Goal: Information Seeking & Learning: Learn about a topic

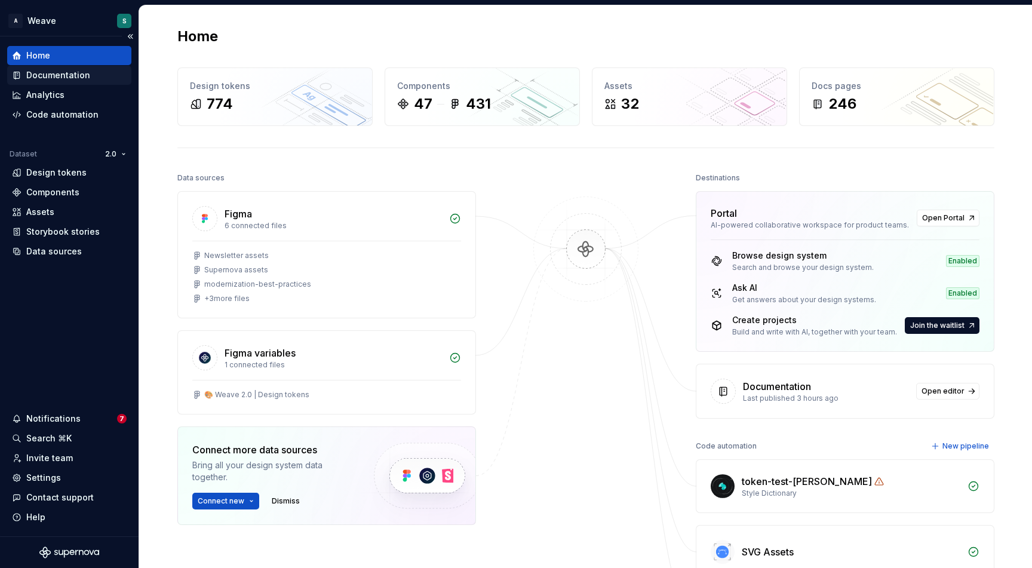
click at [72, 73] on div "Documentation" at bounding box center [58, 75] width 64 height 12
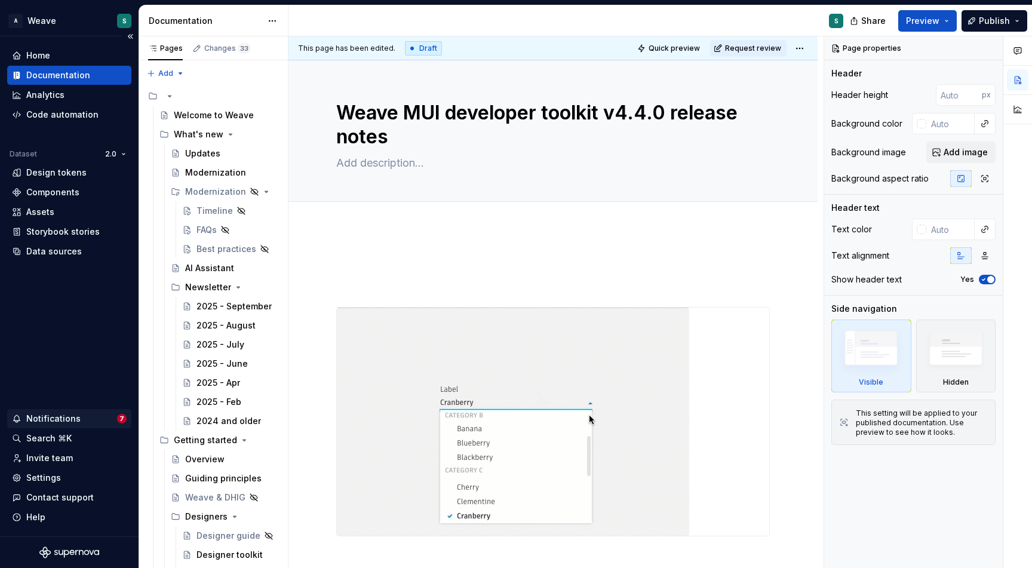
click at [64, 421] on div "Notifications" at bounding box center [53, 419] width 54 height 12
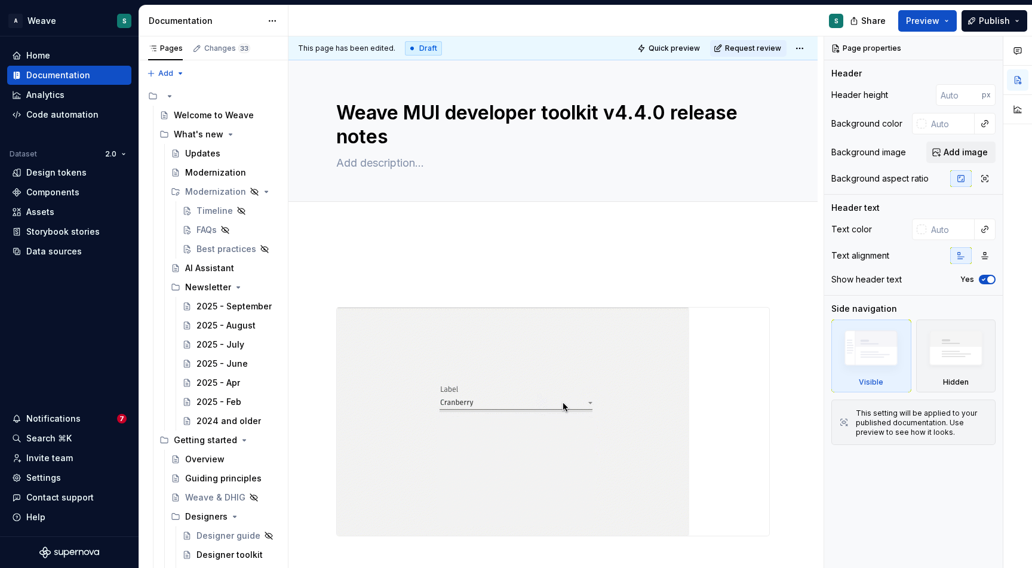
click at [72, 311] on html "A Weave S Home Documentation Analytics Code automation Dataset 2.0 Design token…" at bounding box center [516, 284] width 1032 height 568
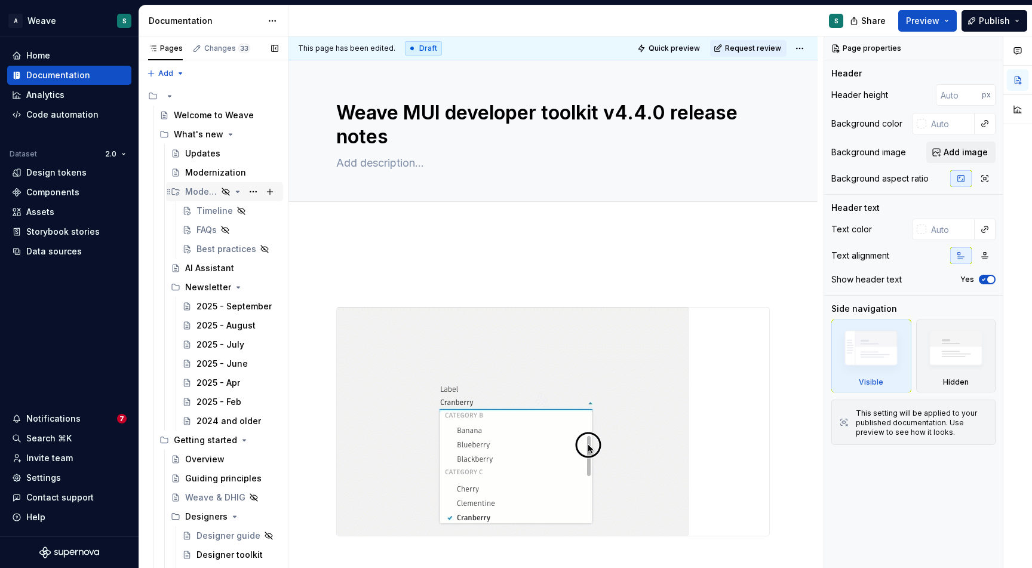
click at [188, 190] on div "Modernization" at bounding box center [201, 192] width 32 height 12
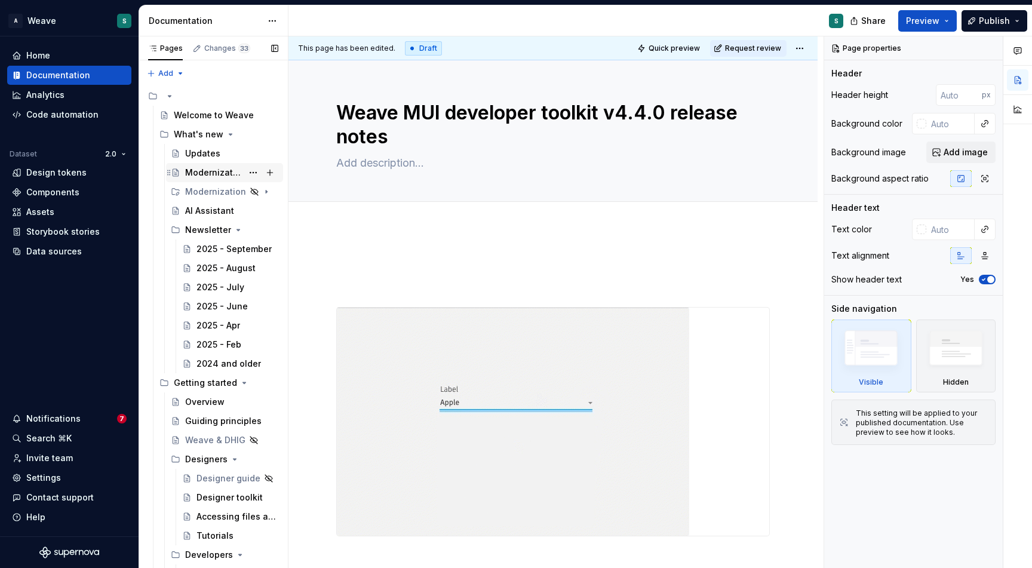
click at [193, 171] on div "Modernization" at bounding box center [213, 173] width 57 height 12
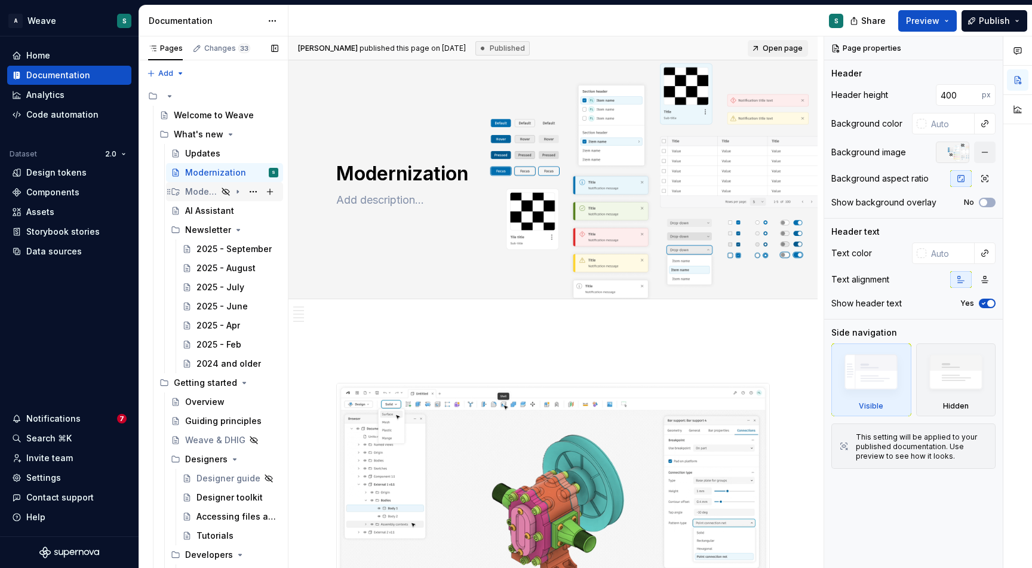
click at [186, 192] on div "Modernization" at bounding box center [201, 192] width 32 height 12
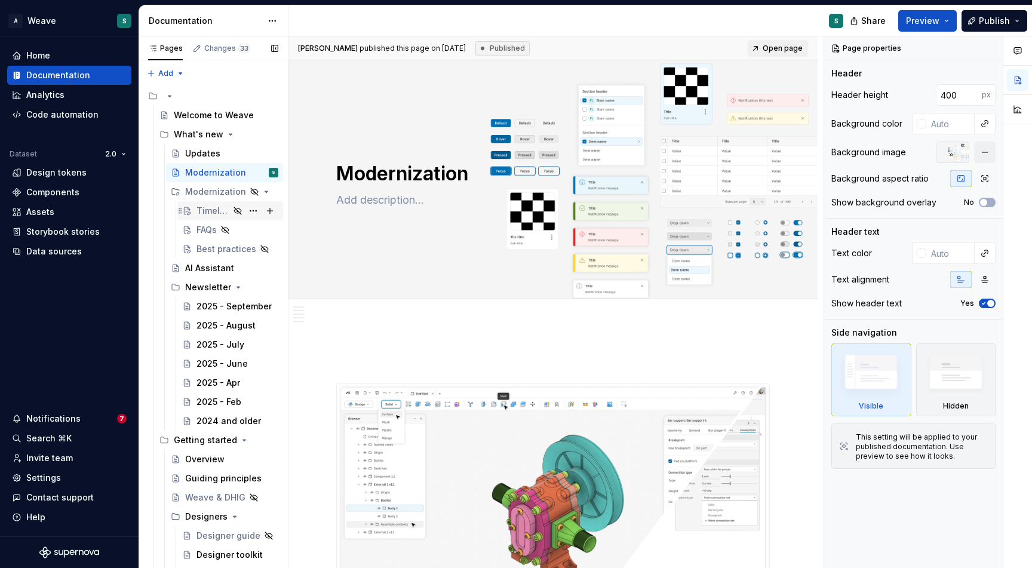
click at [204, 210] on div "Timeline" at bounding box center [212, 211] width 33 height 12
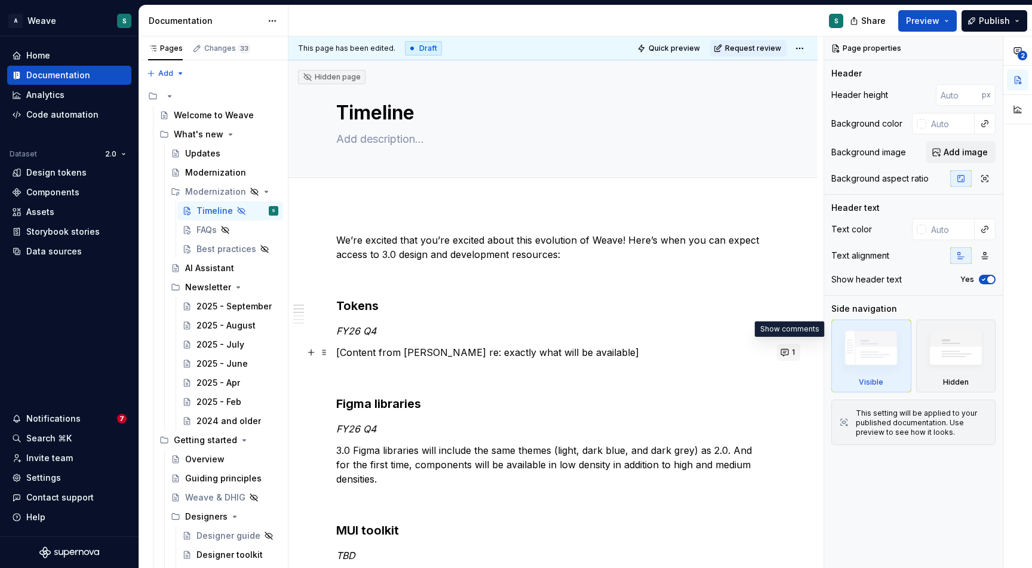
click at [786, 351] on button "1" at bounding box center [788, 352] width 23 height 17
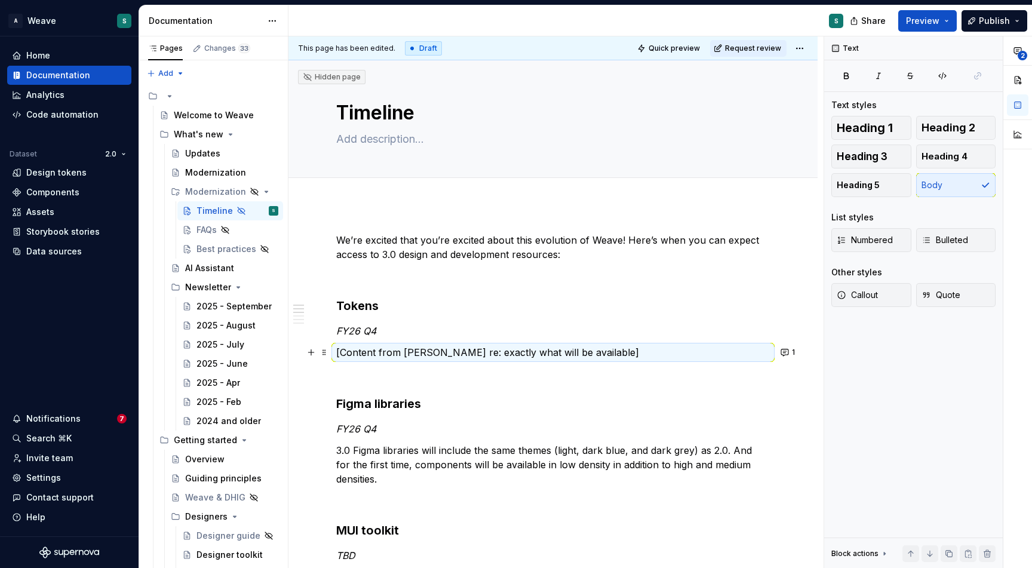
click at [702, 9] on div "S" at bounding box center [570, 20] width 564 height 31
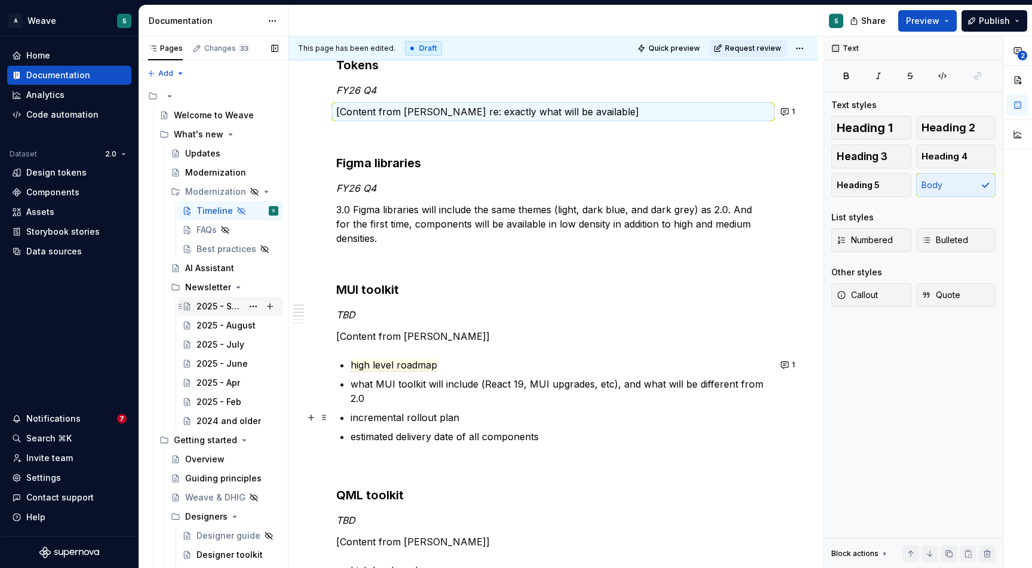
scroll to position [243, 0]
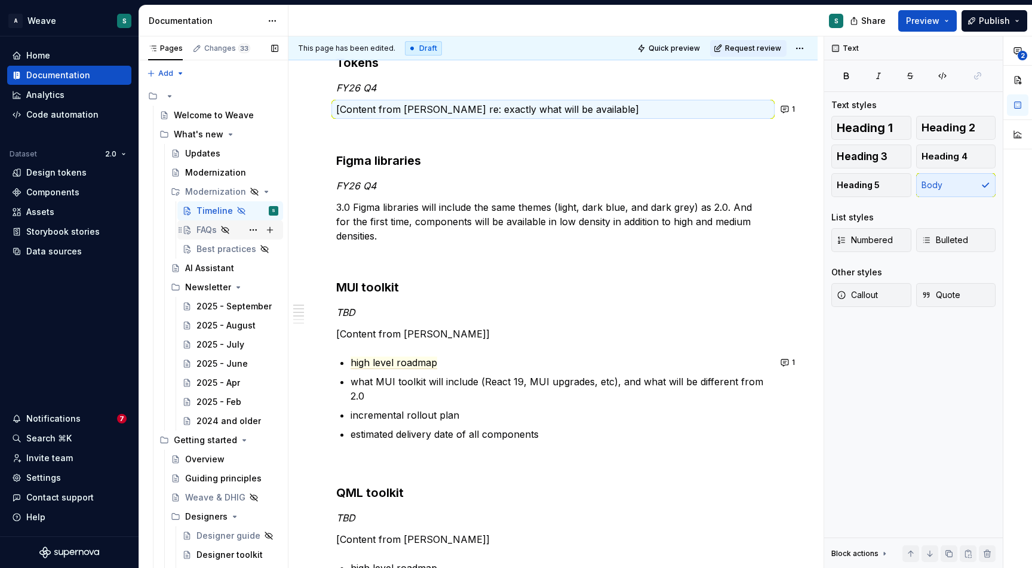
click at [201, 229] on div "FAQs" at bounding box center [206, 230] width 20 height 12
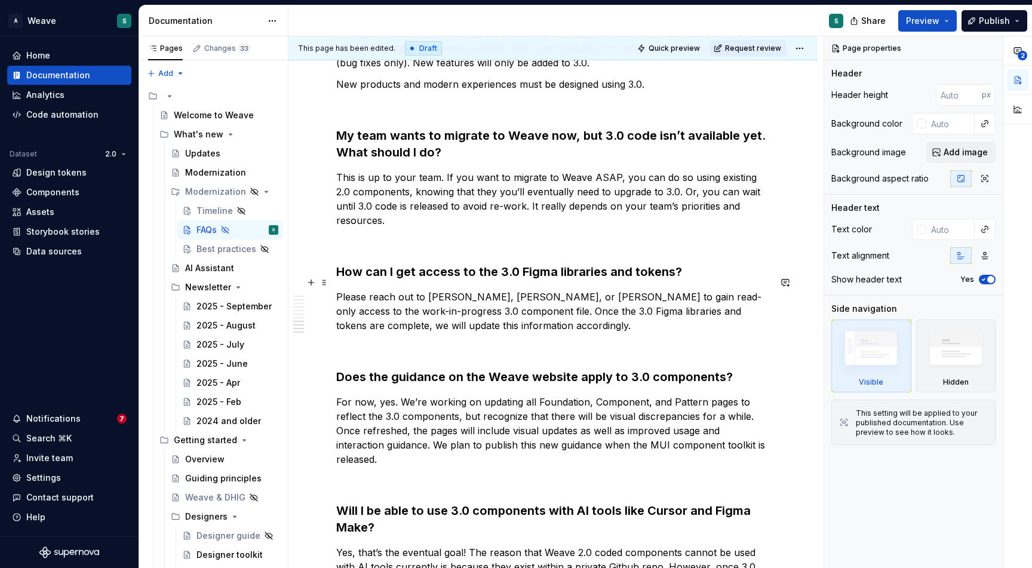
scroll to position [1107, 0]
type textarea "*"
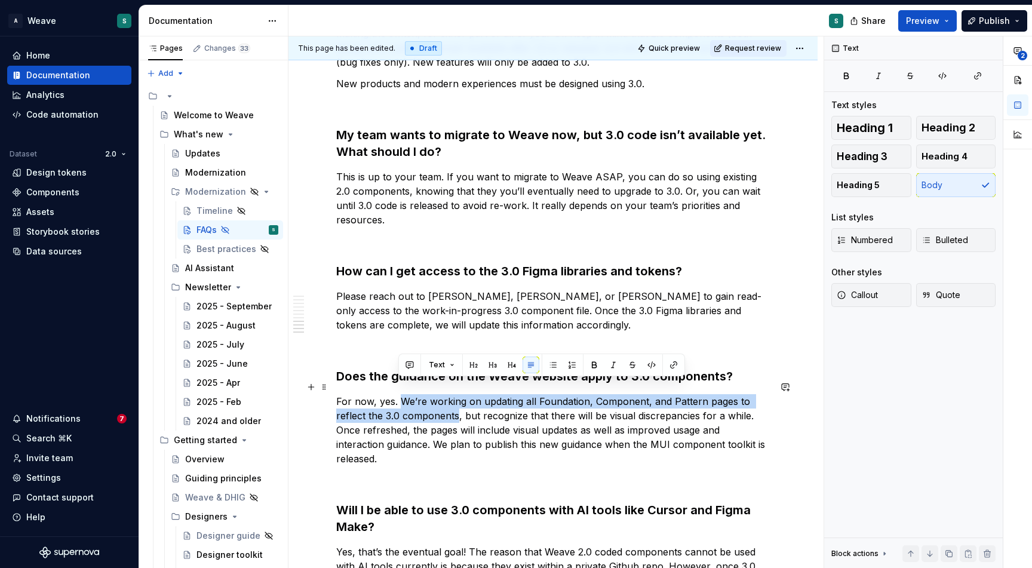
drag, startPoint x: 398, startPoint y: 386, endPoint x: 457, endPoint y: 396, distance: 60.1
click at [457, 396] on p "For now, yes. We’re working on updating all Foundation, Component, and Pattern …" at bounding box center [553, 430] width 434 height 72
click at [412, 364] on button "button" at bounding box center [409, 364] width 17 height 17
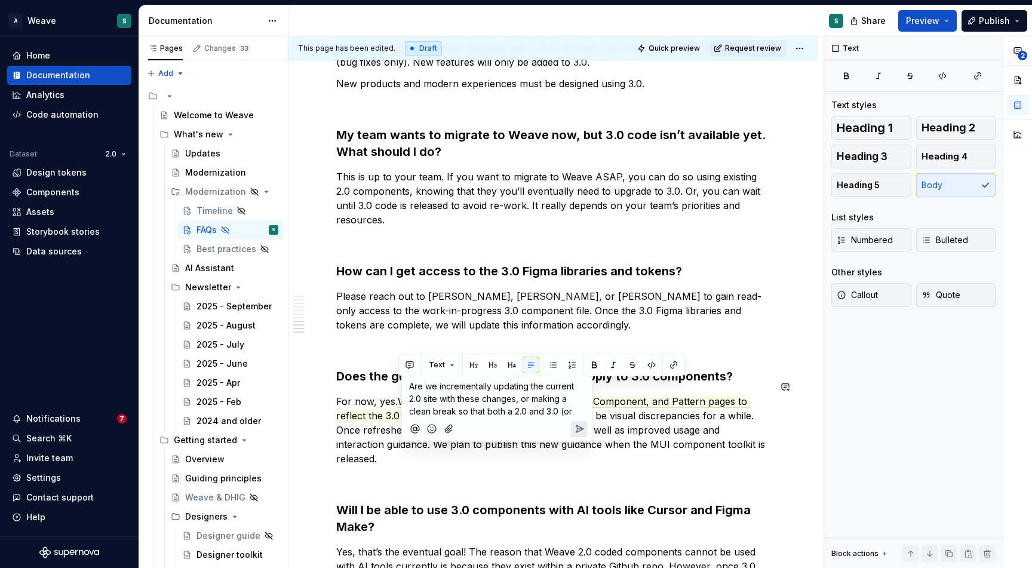
type textarea "*"
click at [582, 440] on icon "Send" at bounding box center [579, 441] width 7 height 7
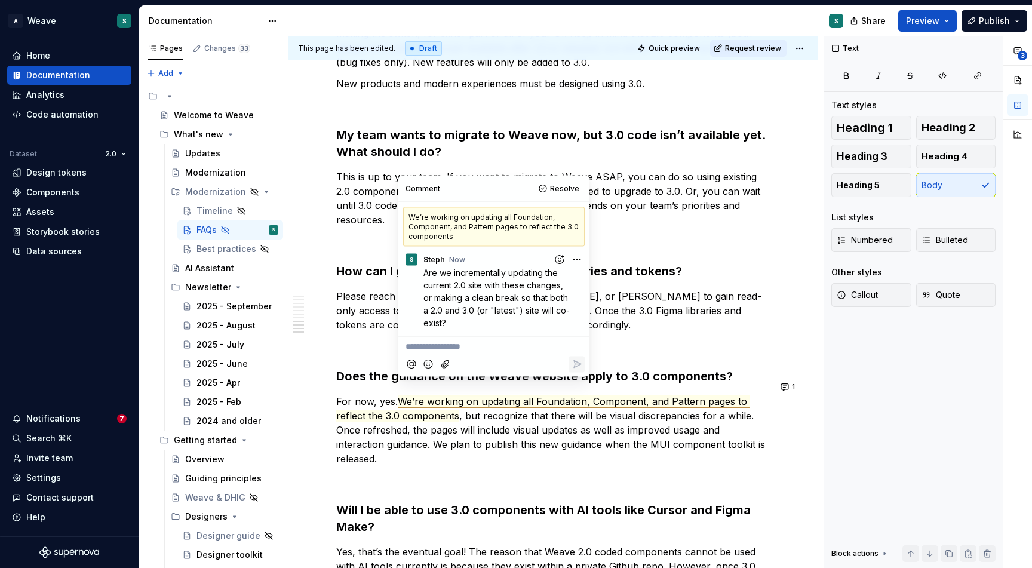
click at [484, 347] on p "**********" at bounding box center [493, 346] width 177 height 13
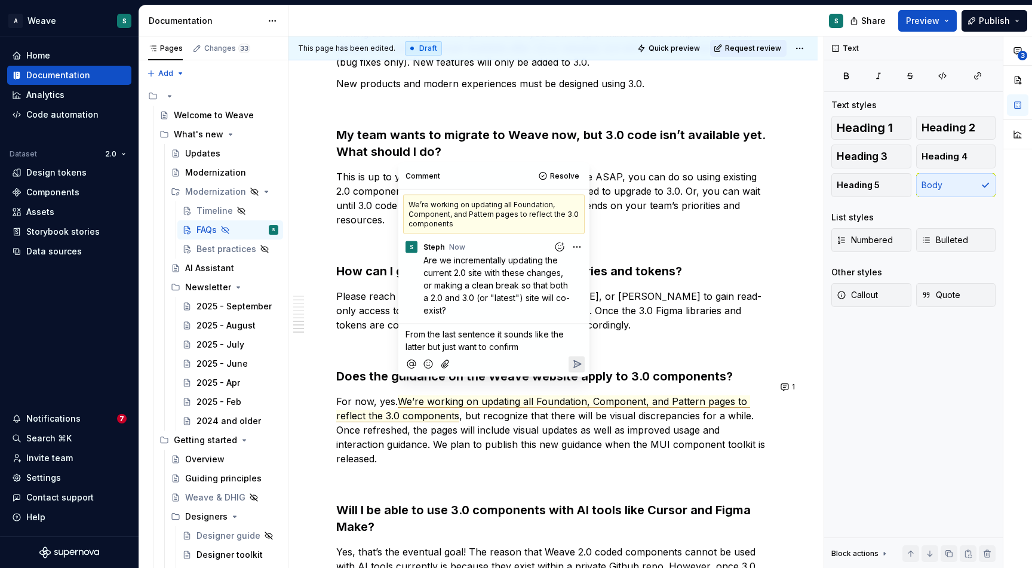
click at [427, 362] on icon "Add emoji" at bounding box center [428, 364] width 12 height 12
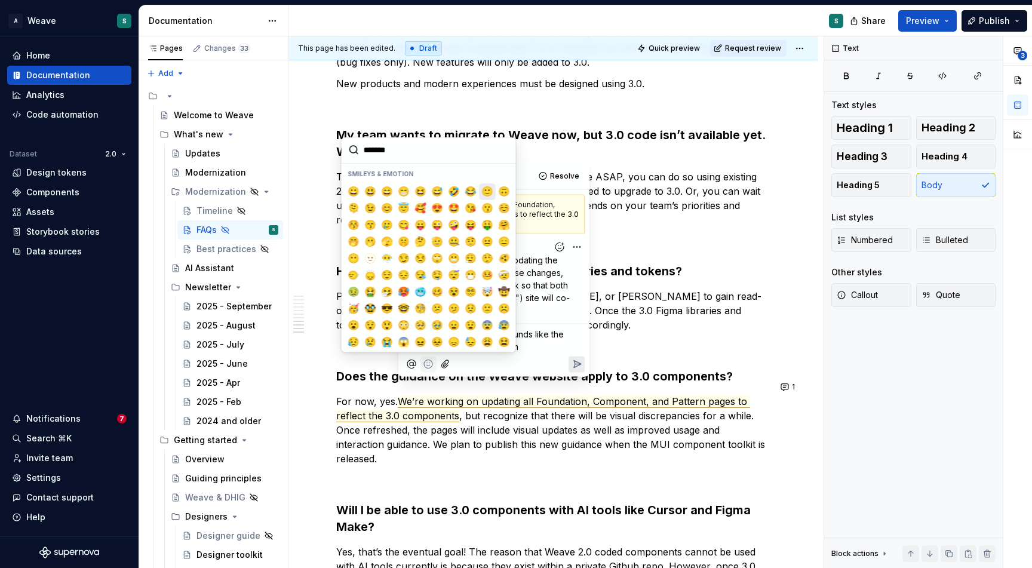
click at [482, 192] on span "🙂" at bounding box center [487, 192] width 10 height 12
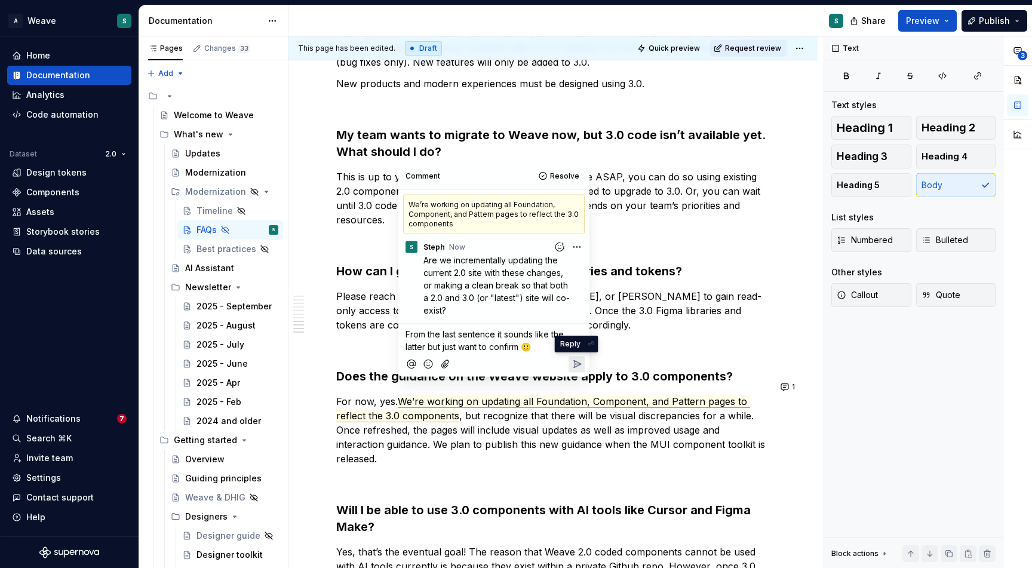
click at [576, 363] on icon "Reply" at bounding box center [577, 364] width 12 height 12
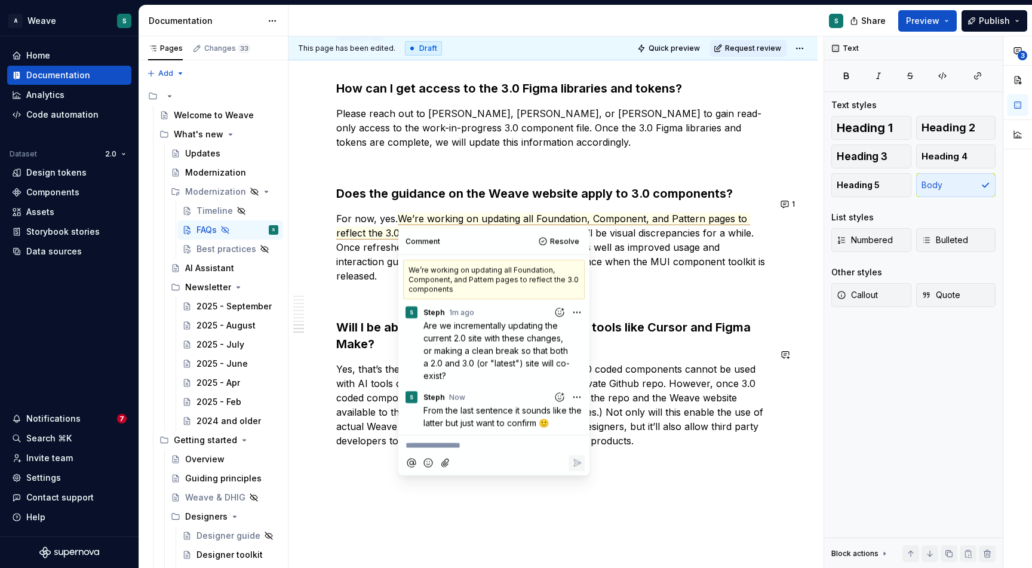
scroll to position [1291, 0]
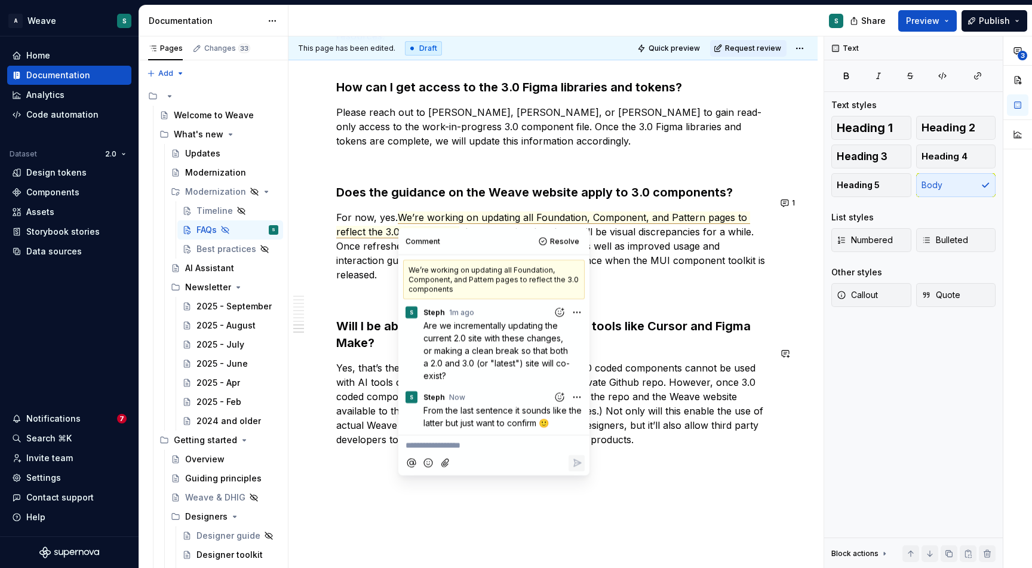
click at [340, 454] on p at bounding box center [553, 461] width 434 height 14
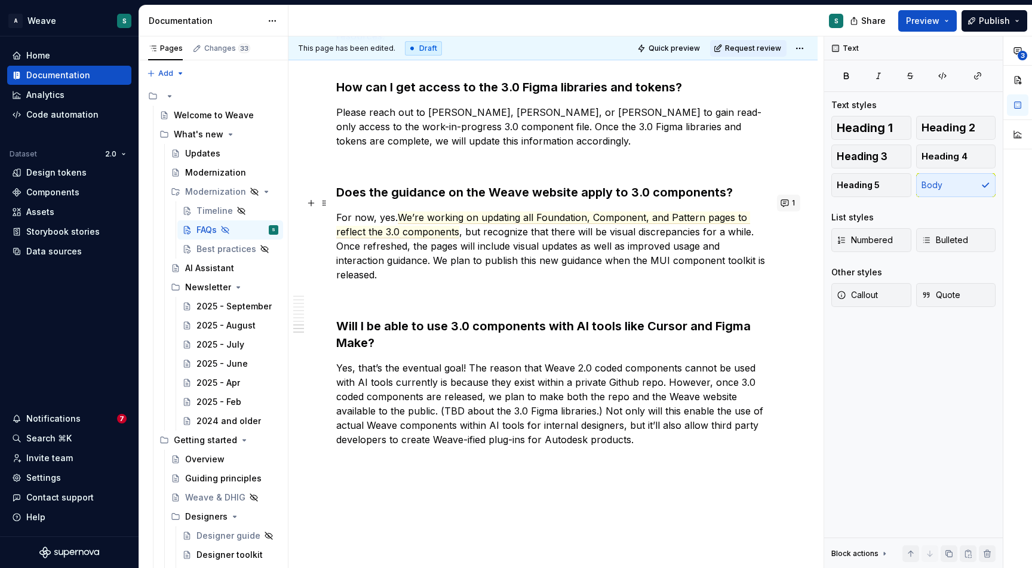
click at [785, 200] on button "1" at bounding box center [788, 203] width 23 height 17
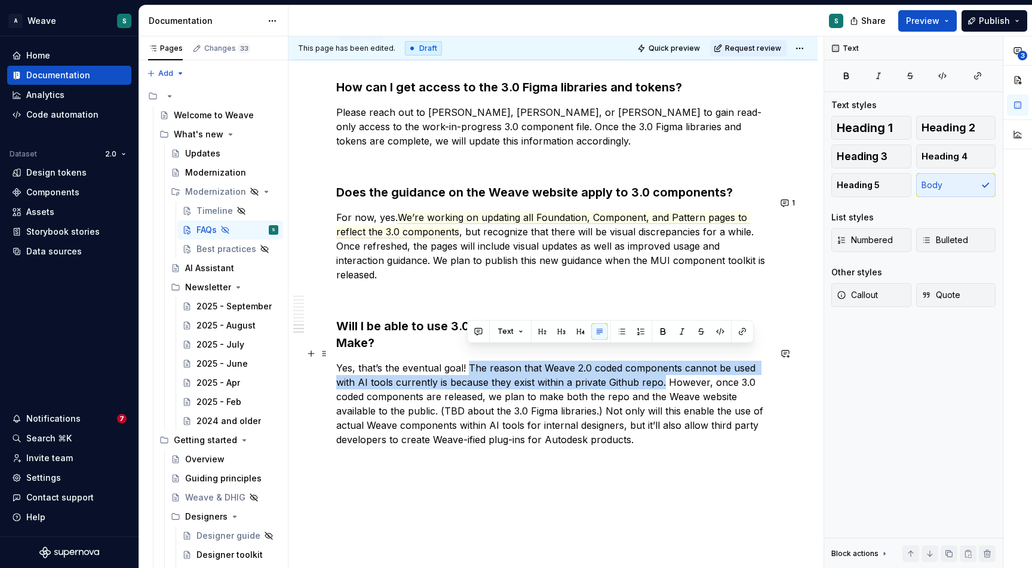
drag, startPoint x: 467, startPoint y: 352, endPoint x: 660, endPoint y: 368, distance: 194.1
click at [660, 368] on p "Yes, that’s the eventual goal! The reason that Weave 2.0 coded components canno…" at bounding box center [553, 404] width 434 height 86
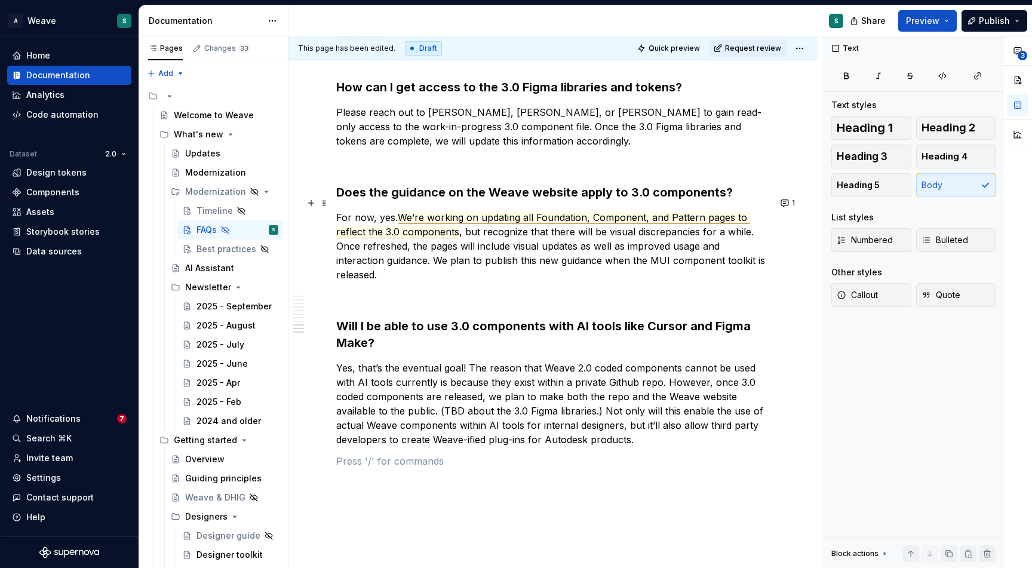
click at [591, 211] on span "We’re working on updating all Foundation, Component, and Pattern pages to refle…" at bounding box center [543, 224] width 414 height 27
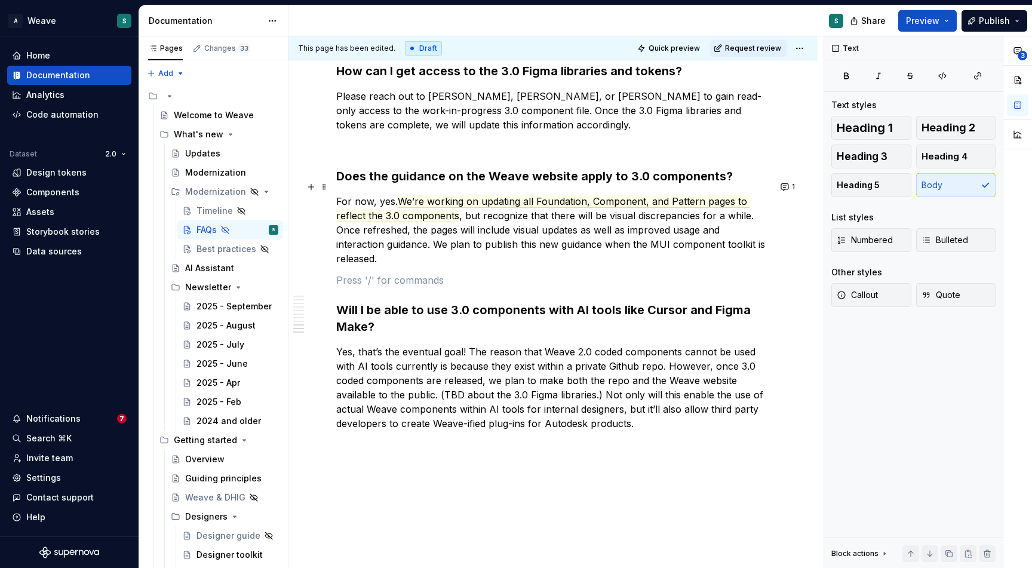
scroll to position [1318, 0]
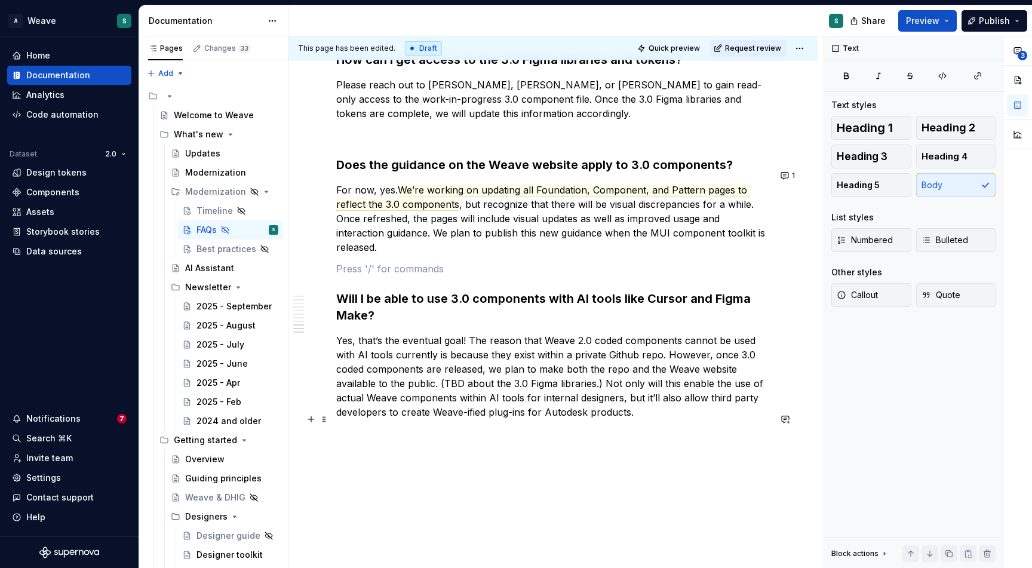
click at [651, 426] on p at bounding box center [553, 433] width 434 height 14
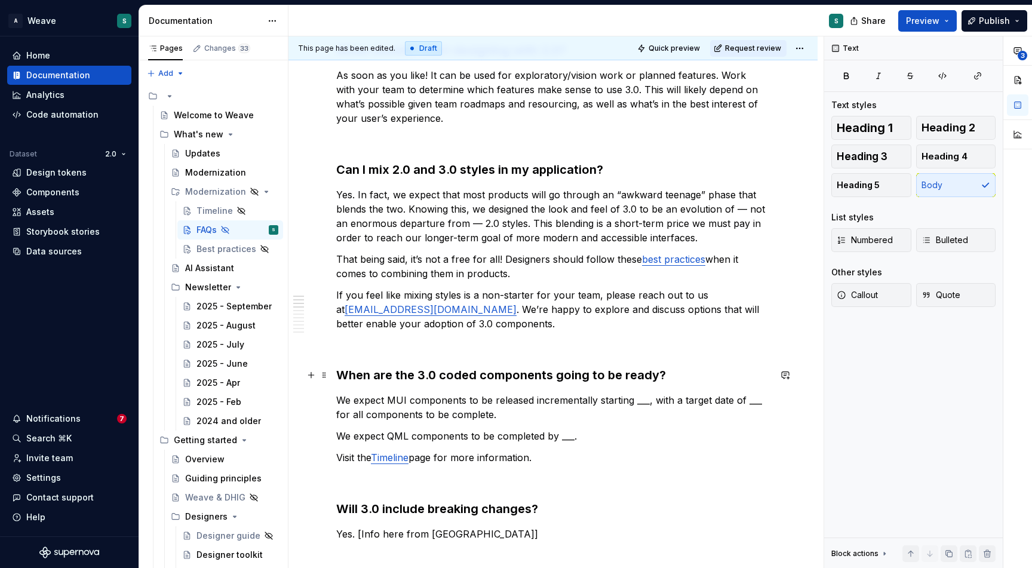
scroll to position [182, 0]
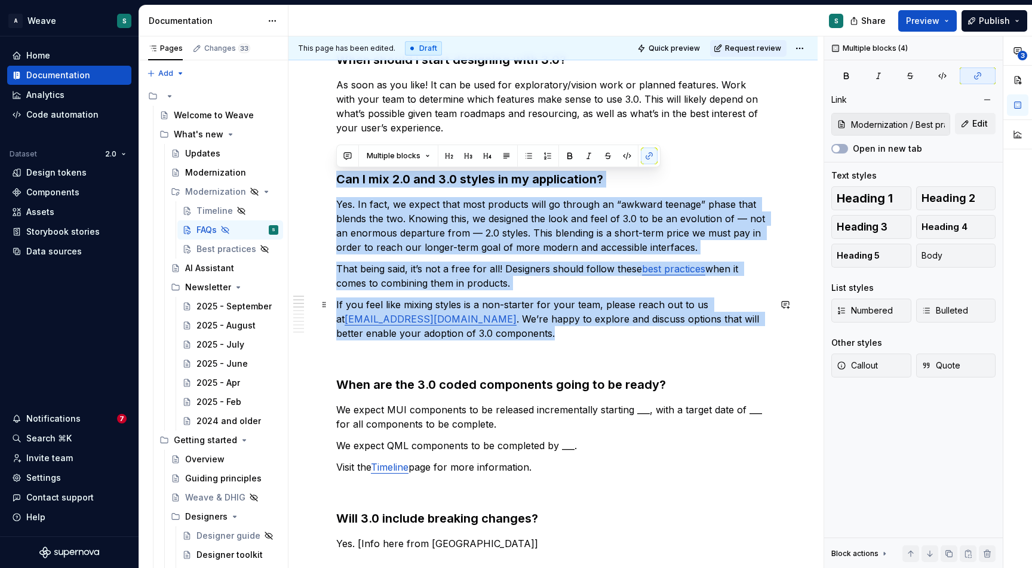
drag, startPoint x: 336, startPoint y: 177, endPoint x: 505, endPoint y: 338, distance: 232.7
copy div "Can I mix 2.0 and 3.0 styles in my application? Yes. In fact, we expect that mo…"
click at [505, 338] on p "If you feel like mixing styles is a non-starter for your team, please reach out…" at bounding box center [553, 318] width 434 height 43
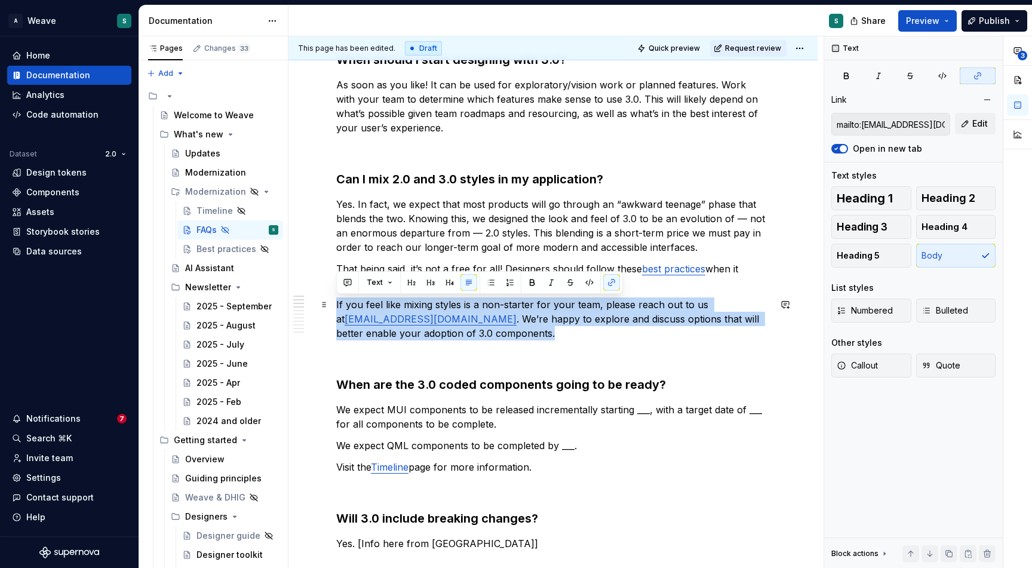
drag, startPoint x: 336, startPoint y: 302, endPoint x: 479, endPoint y: 339, distance: 147.3
click at [479, 339] on p "If you feel like mixing styles is a non-starter for your team, please reach out…" at bounding box center [553, 318] width 434 height 43
copy p "If you feel like mixing styles is a non-starter for your team, please reach out…"
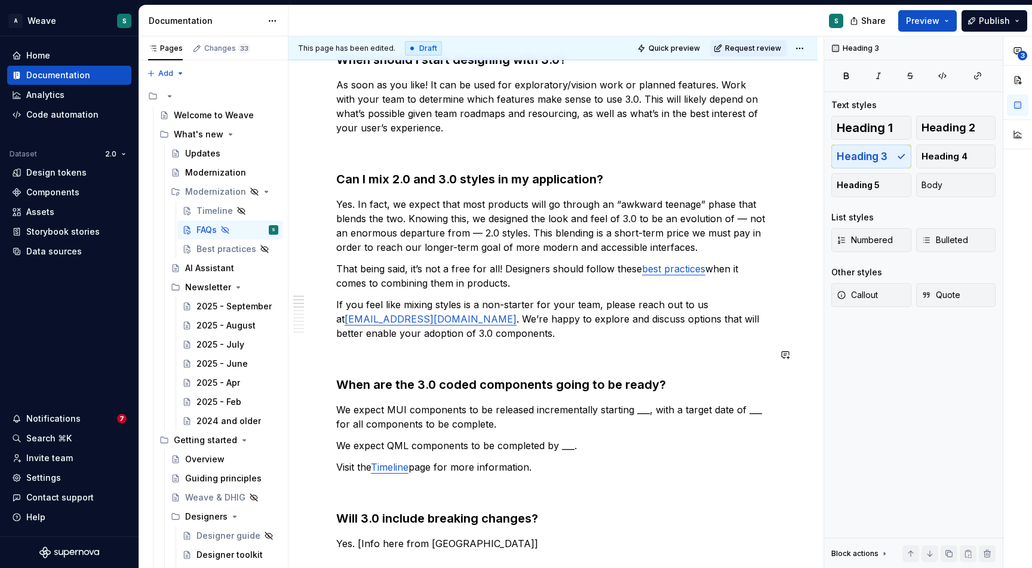
type textarea "*"
